Goal: Navigation & Orientation: Find specific page/section

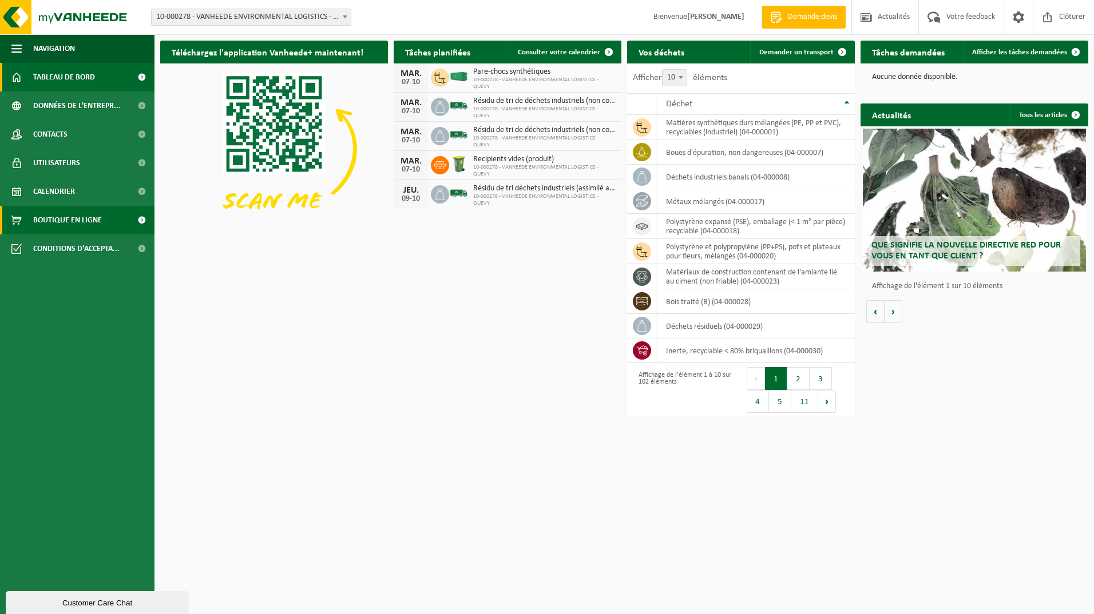
drag, startPoint x: 51, startPoint y: 191, endPoint x: 109, endPoint y: 206, distance: 59.1
click at [51, 191] on span "Calendrier" at bounding box center [54, 191] width 42 height 29
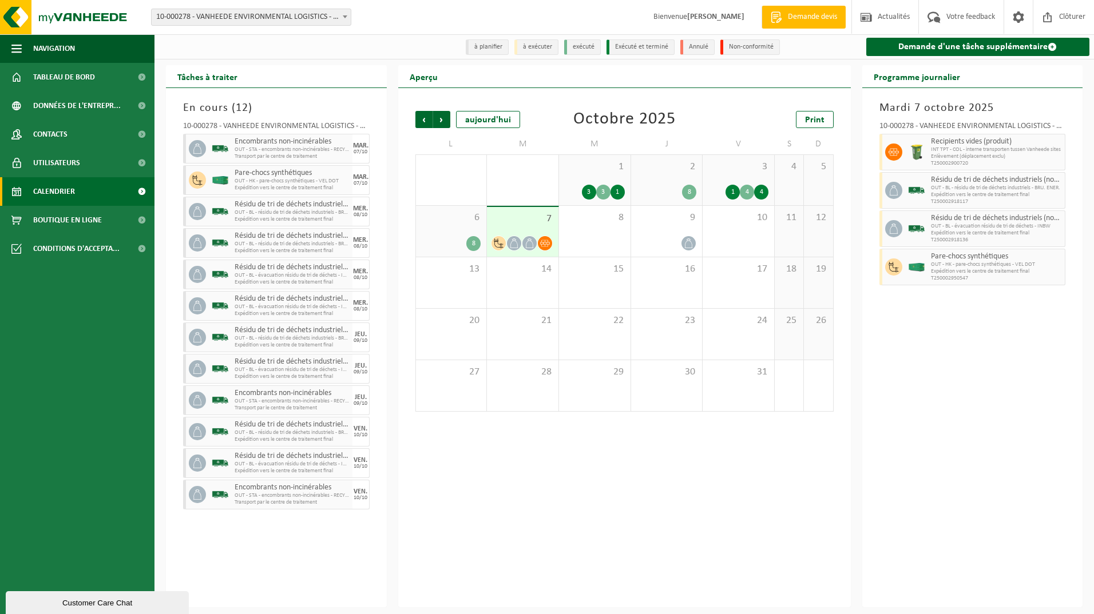
click at [388, 463] on div "Tâches à traiter En cours ( 12 ) 10-000278 - VANHEEDE ENVIRONMENTAL LOGISTICS -…" at bounding box center [276, 336] width 232 height 542
click at [536, 230] on div "7" at bounding box center [523, 232] width 72 height 50
click at [163, 101] on div "Tâches à traiter En cours ( 12 ) 10-000278 - VANHEEDE ENVIRONMENTAL LOGISTICS -…" at bounding box center [276, 336] width 232 height 542
click at [59, 75] on span "Tableau de bord" at bounding box center [64, 77] width 62 height 29
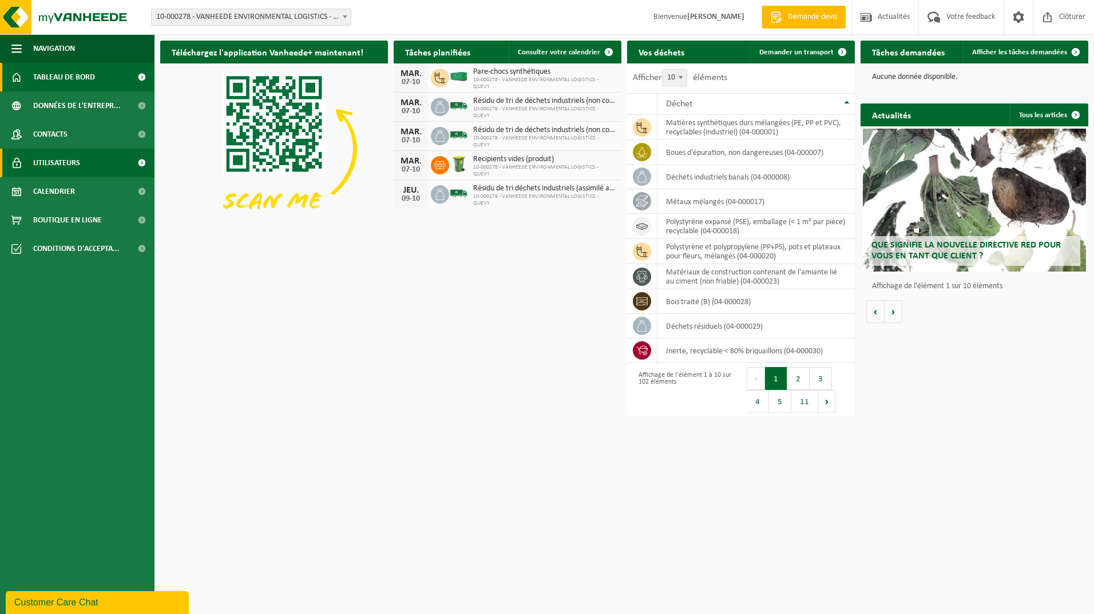
click at [47, 159] on span "Utilisateurs" at bounding box center [56, 163] width 47 height 29
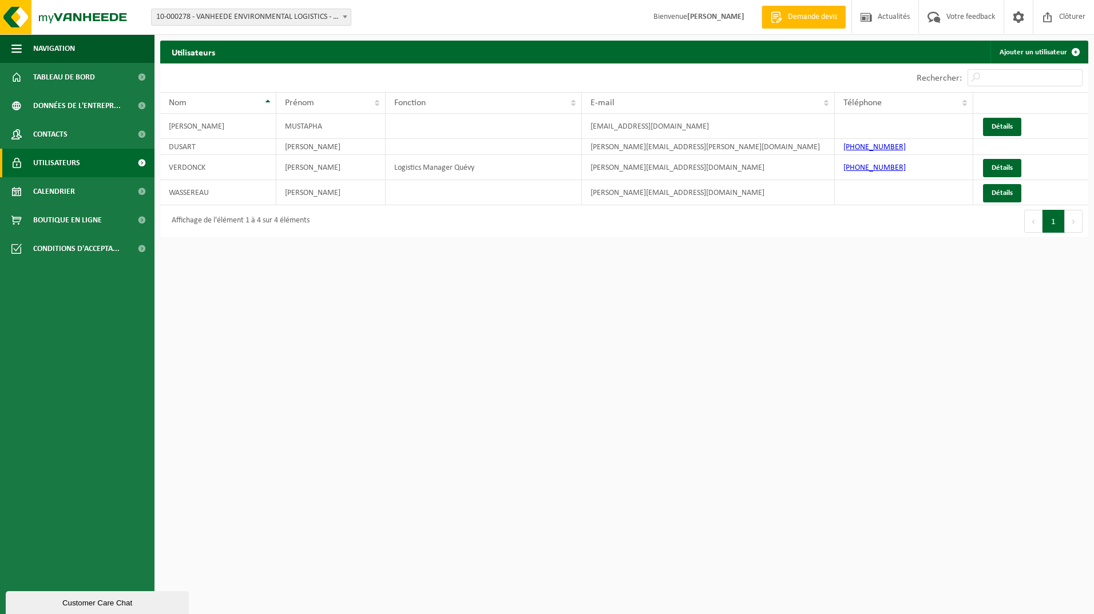
click at [345, 16] on b at bounding box center [345, 16] width 5 height 3
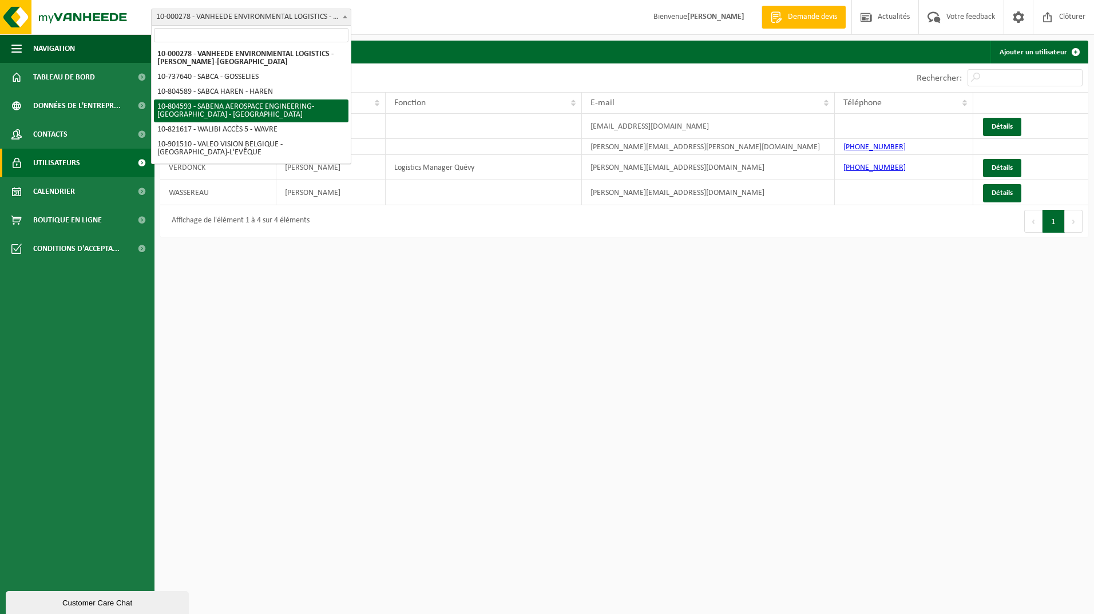
select select "34498"
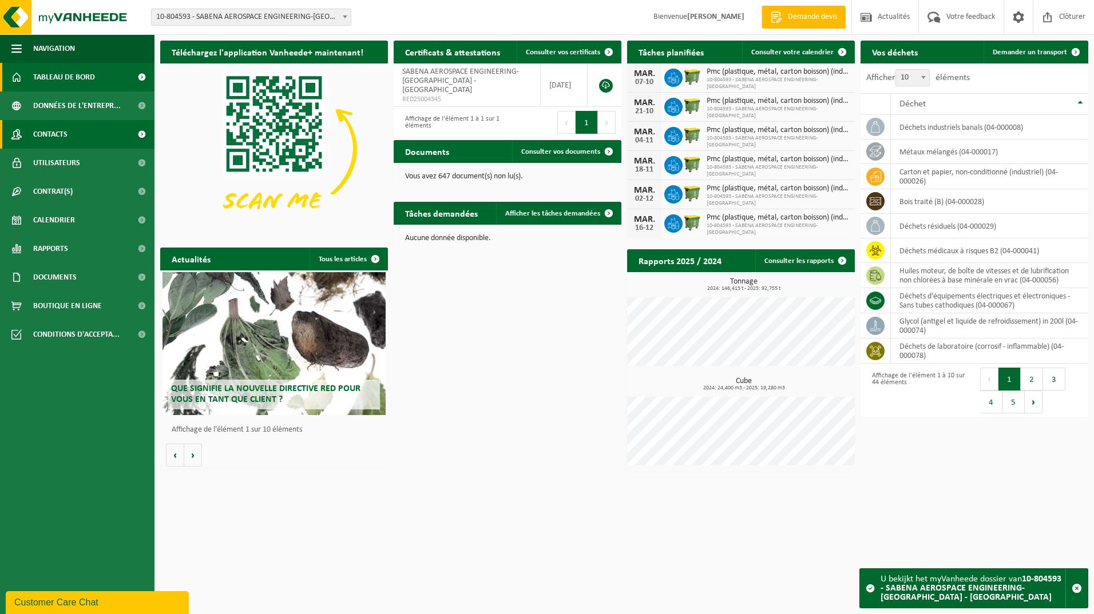
click at [50, 132] on span "Contacts" at bounding box center [50, 134] width 34 height 29
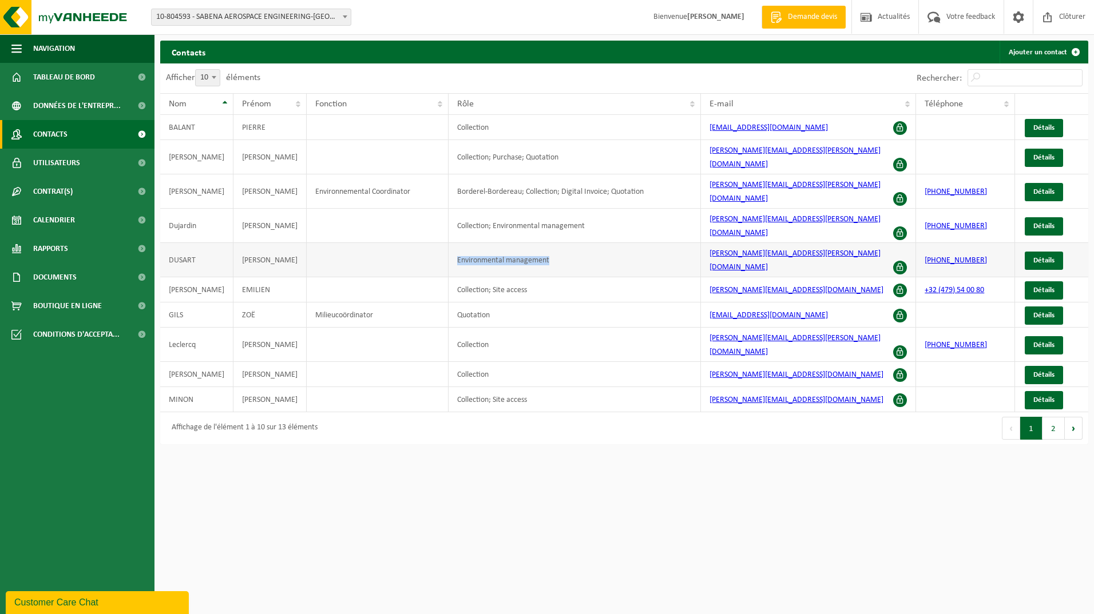
drag, startPoint x: 539, startPoint y: 224, endPoint x: 440, endPoint y: 225, distance: 99.0
click at [448, 243] on td "Environmental management" at bounding box center [574, 260] width 252 height 34
copy td "Environmental management"
click at [67, 304] on span "Boutique en ligne" at bounding box center [67, 306] width 69 height 29
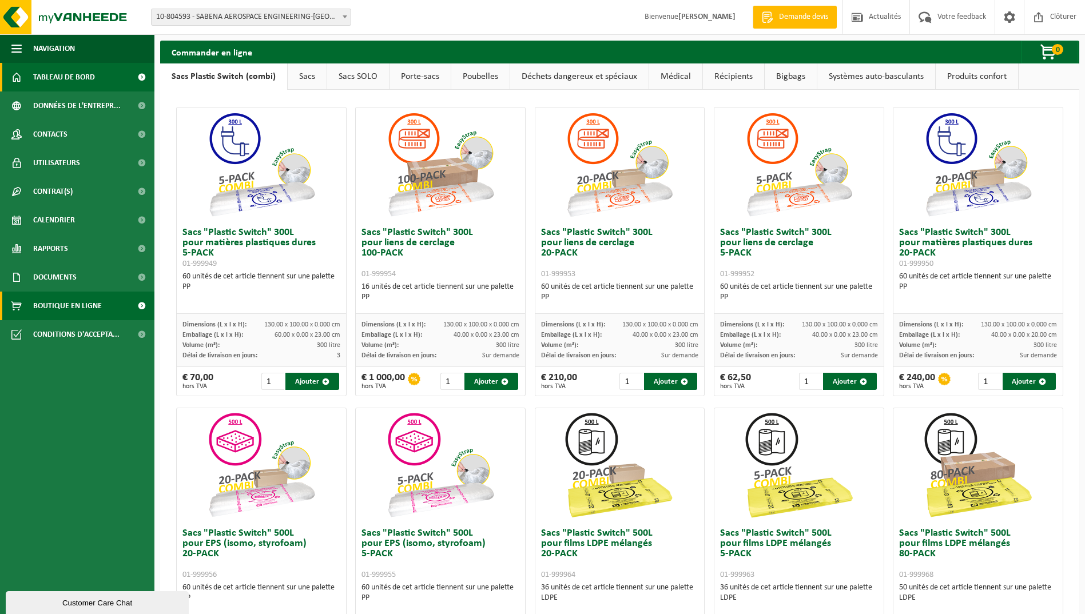
click at [59, 77] on span "Tableau de bord" at bounding box center [64, 77] width 62 height 29
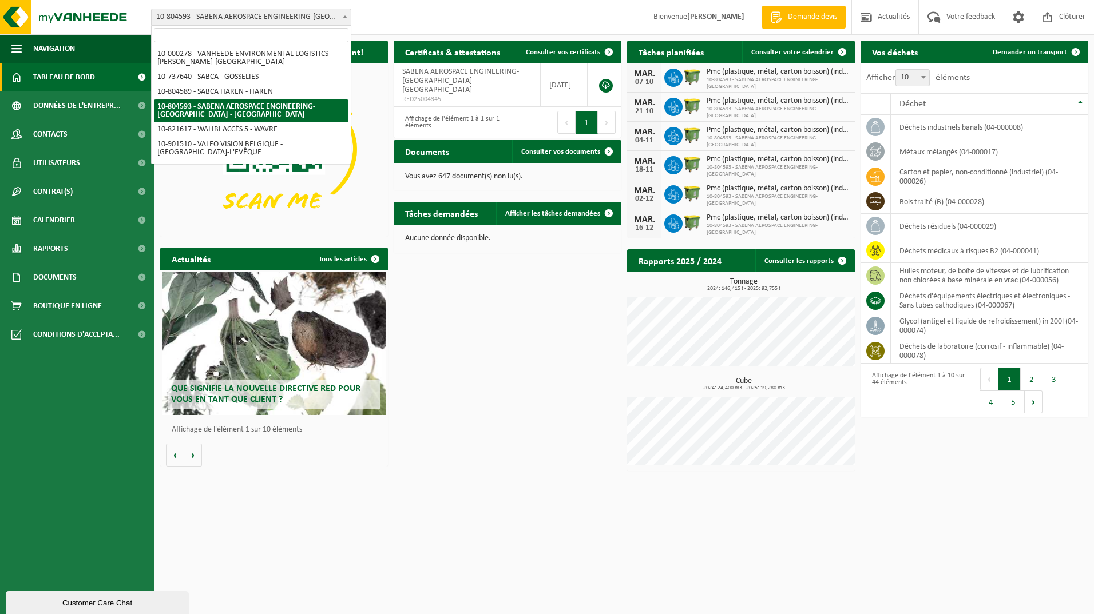
click at [347, 17] on b at bounding box center [345, 16] width 5 height 3
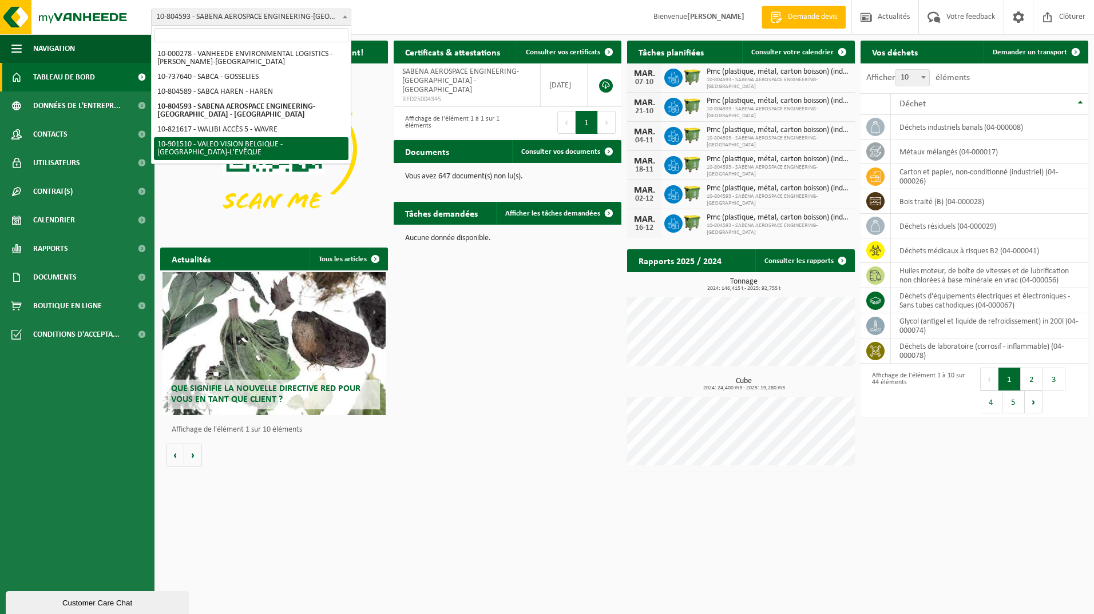
select select "134945"
